Goal: Find specific page/section: Find specific page/section

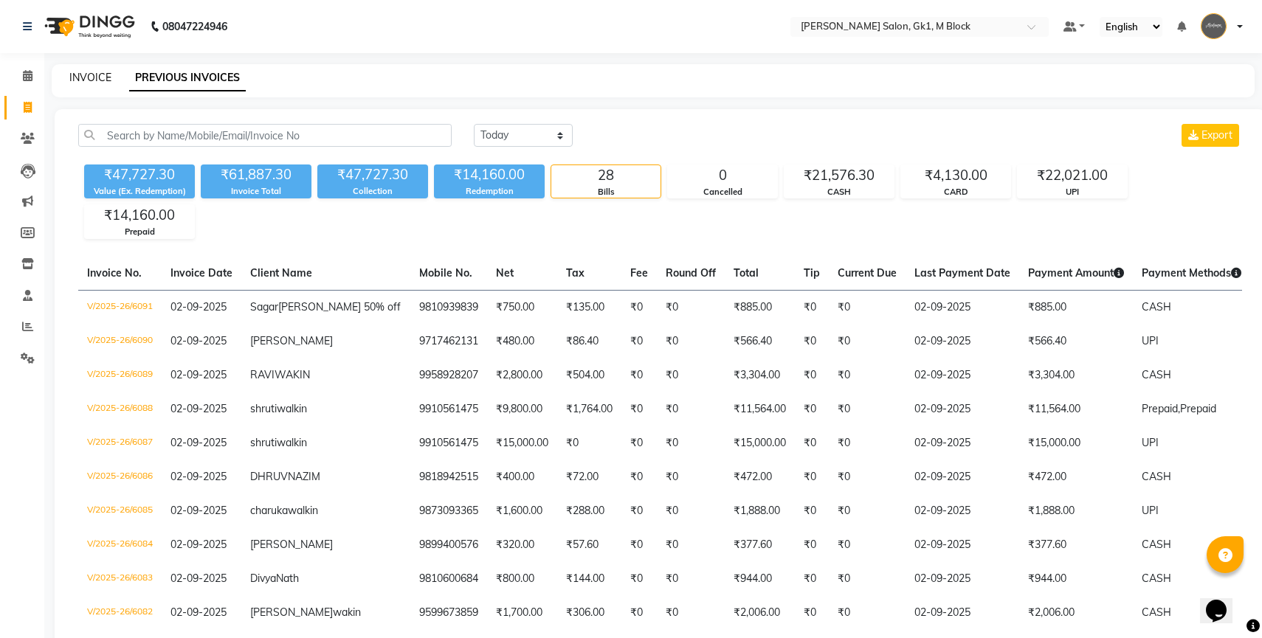
click at [96, 77] on link "INVOICE" at bounding box center [90, 77] width 42 height 13
select select "6312"
select select "service"
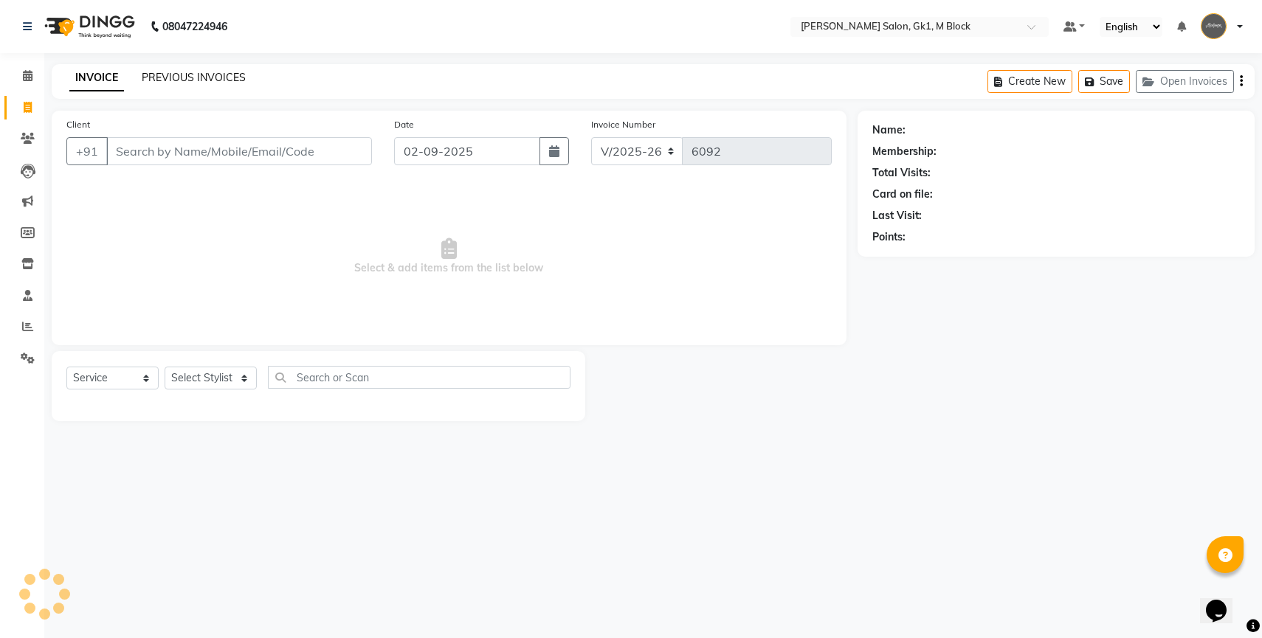
click at [168, 79] on link "PREVIOUS INVOICES" at bounding box center [194, 77] width 104 height 13
